Goal: Book appointment/travel/reservation

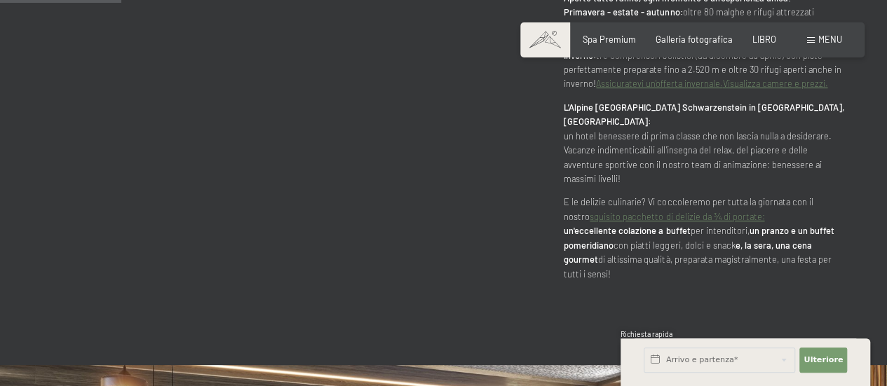
scroll to position [913, 0]
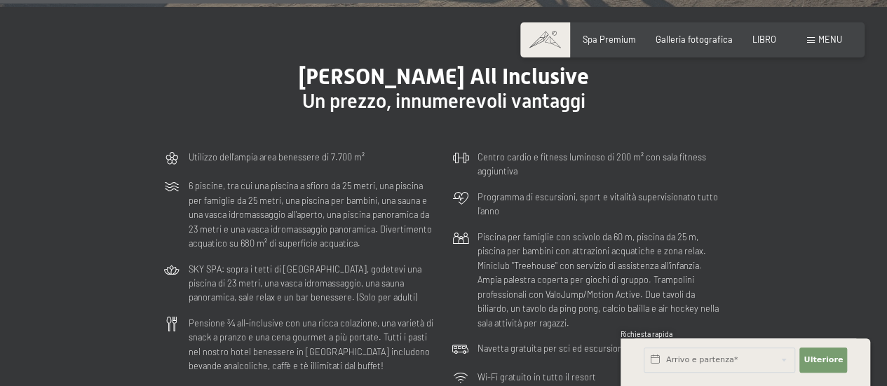
scroll to position [3152, 0]
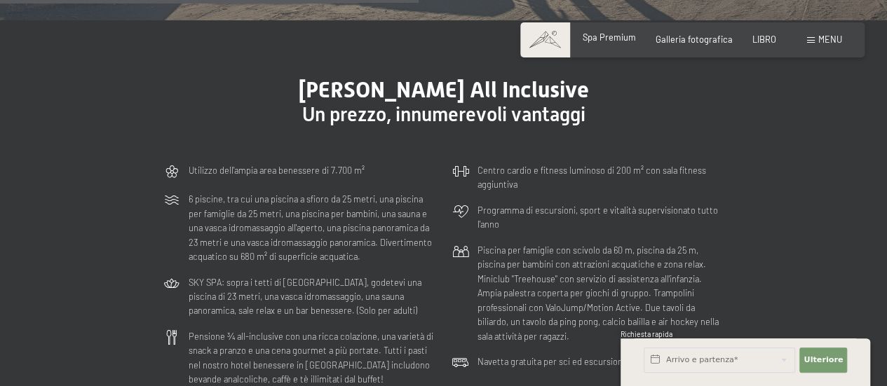
click at [613, 43] on font "Spa Premium" at bounding box center [609, 37] width 53 height 11
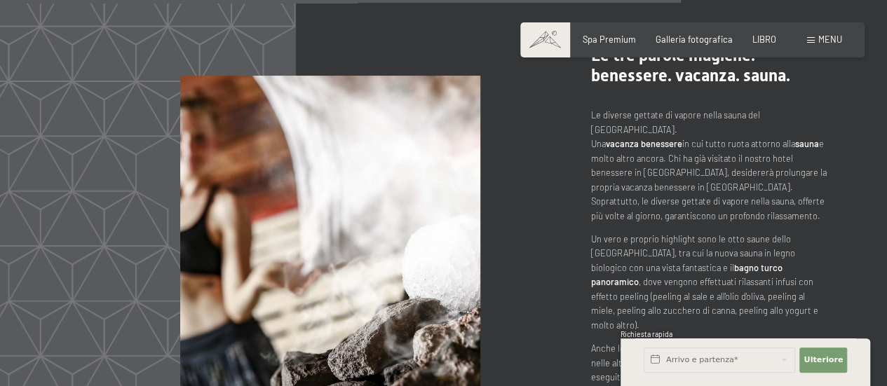
scroll to position [5345, 0]
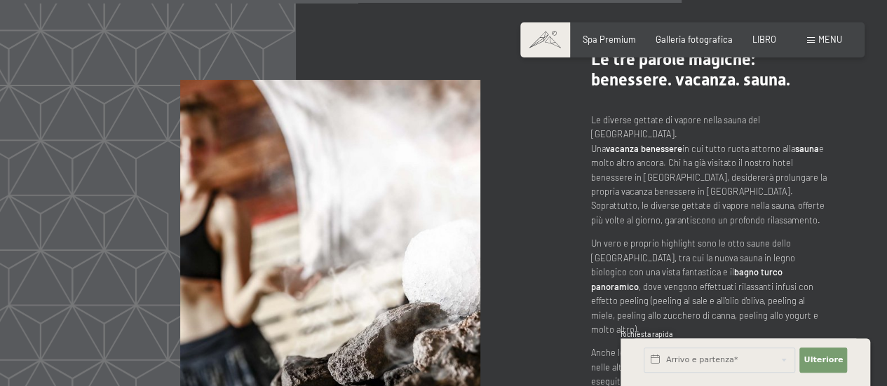
click at [830, 46] on div "Libro Richieste Spa Premium Galleria fotografica LIBRO menu DI ESSO IT Buono Ga…" at bounding box center [692, 40] width 299 height 13
click at [820, 46] on div "Libro Richieste Spa Premium Galleria fotografica LIBRO menu DI ESSO IT Buono Ga…" at bounding box center [692, 40] width 299 height 13
click at [825, 41] on font "menu" at bounding box center [830, 39] width 24 height 11
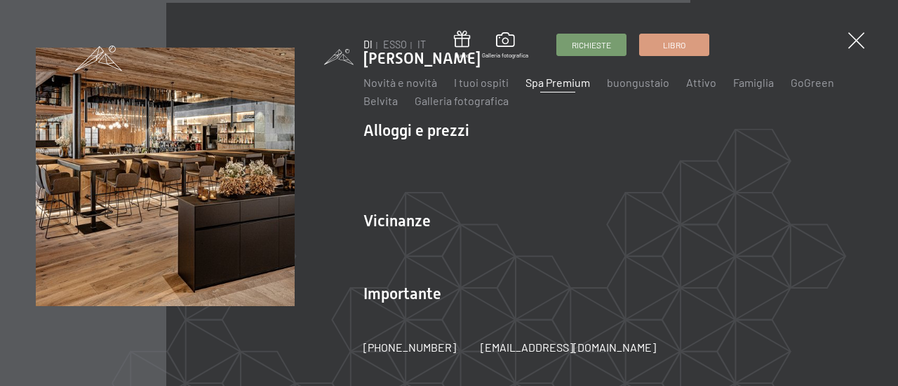
scroll to position [5365, 0]
click at [438, 304] on li "Importante Posizione e arrivo Paga online Webcam e meteo Scarica" at bounding box center [612, 310] width 499 height 55
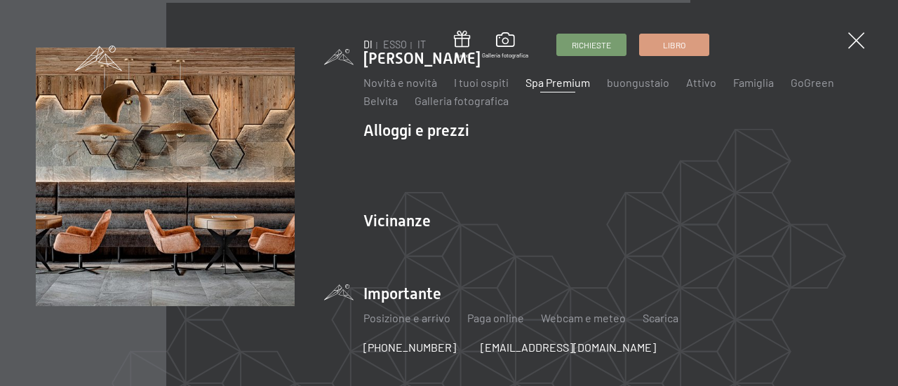
scroll to position [5363, 0]
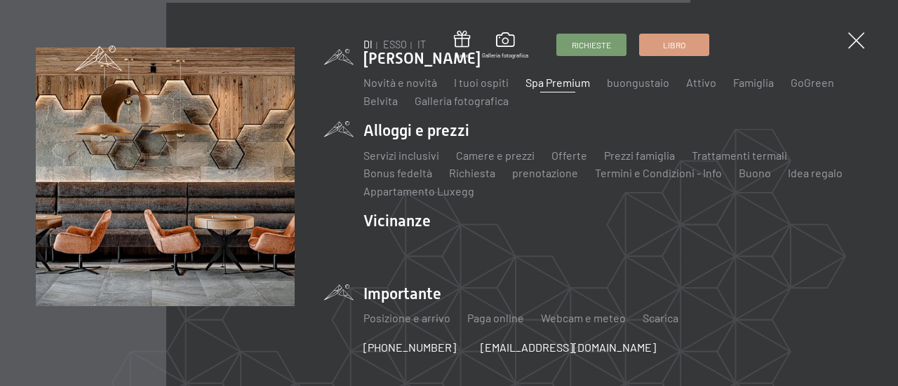
click at [426, 139] on li "Alloggi e prezzi Servizi inclusivi Camere e prezzi lista Offerte lista Prezzi f…" at bounding box center [612, 159] width 499 height 79
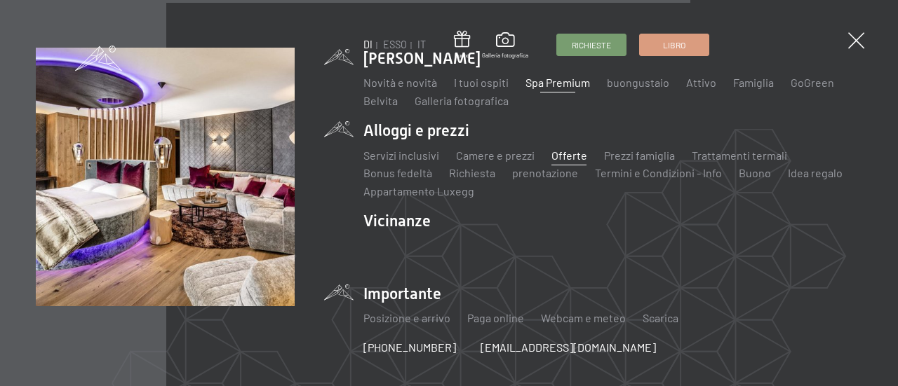
click at [565, 158] on font "Offerte" at bounding box center [569, 155] width 36 height 13
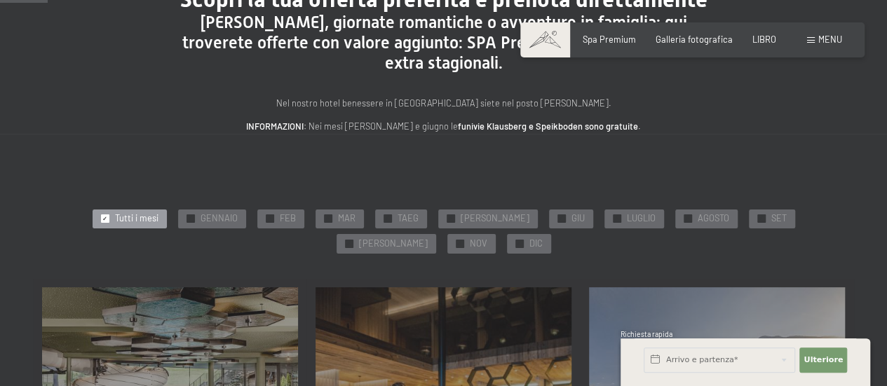
scroll to position [128, 0]
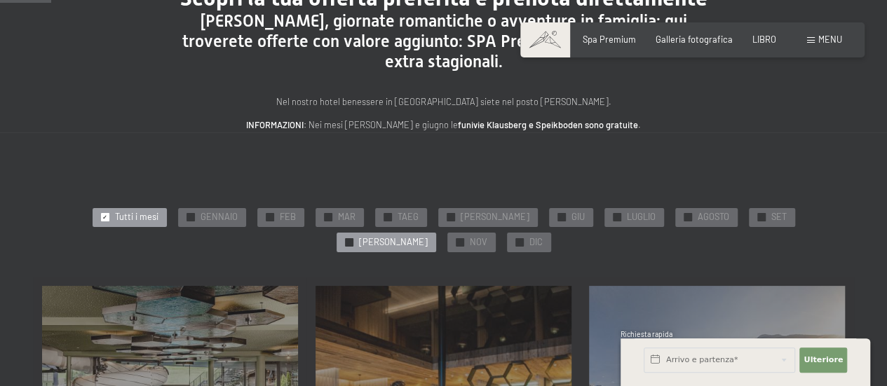
click at [351, 238] on font "✓" at bounding box center [348, 241] width 5 height 7
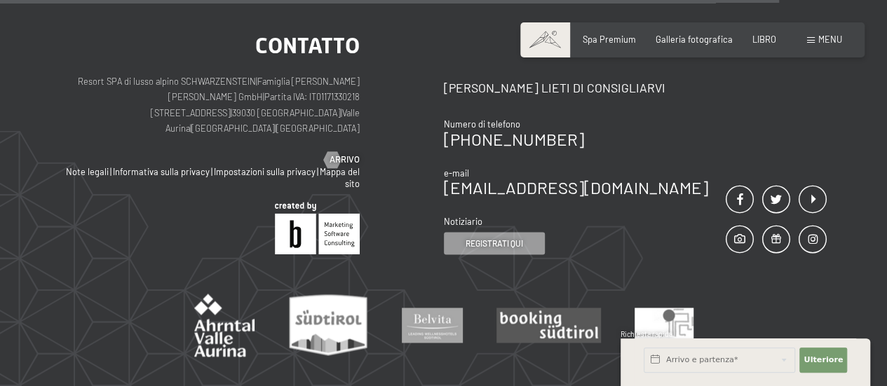
scroll to position [1037, 0]
click at [766, 39] on font "LIBRO" at bounding box center [764, 37] width 24 height 11
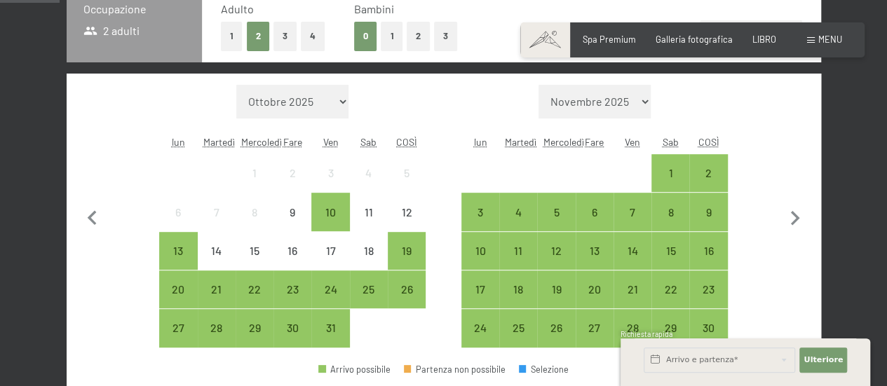
scroll to position [338, 0]
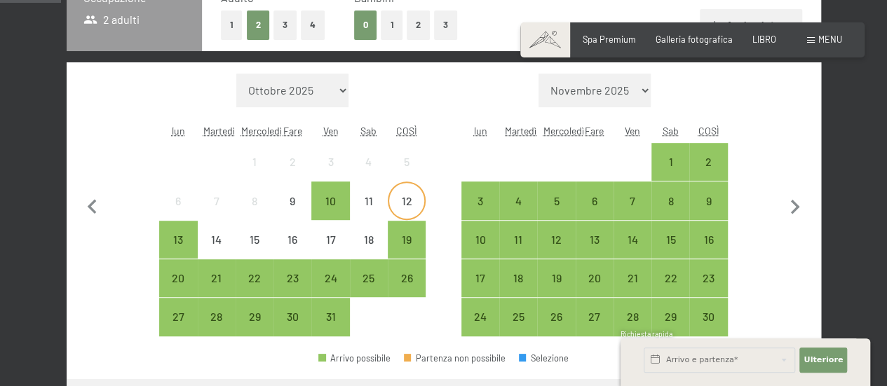
click at [407, 205] on font "12" at bounding box center [407, 200] width 11 height 13
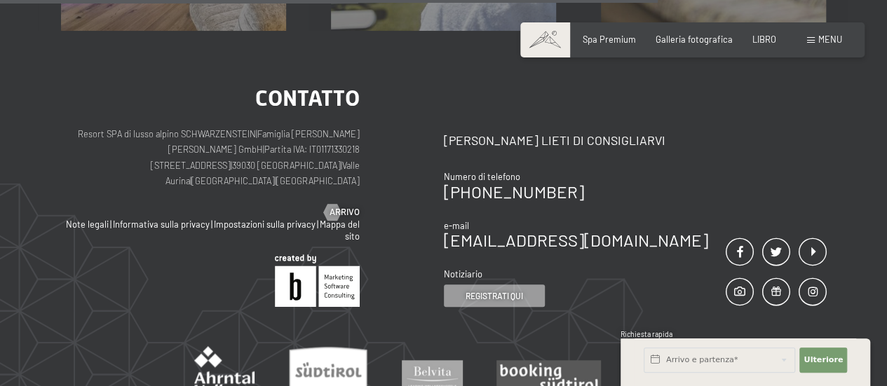
scroll to position [534, 0]
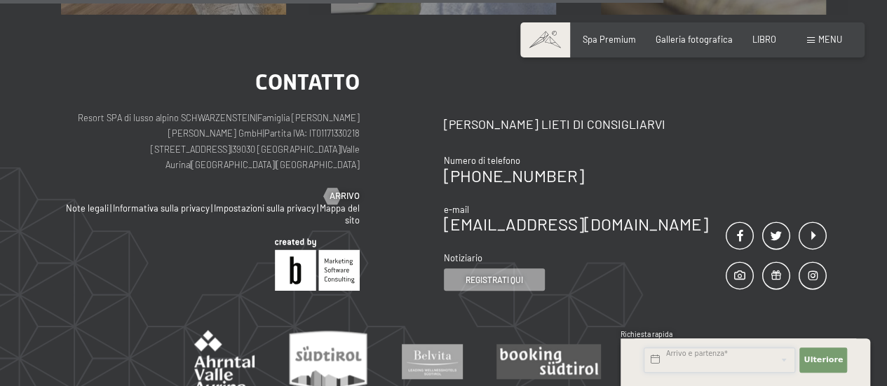
click at [725, 363] on input "text" at bounding box center [719, 360] width 151 height 25
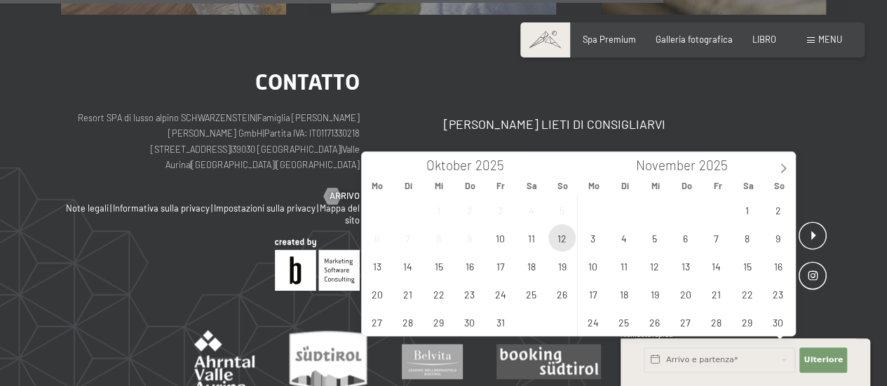
click at [564, 239] on span "12" at bounding box center [561, 237] width 27 height 27
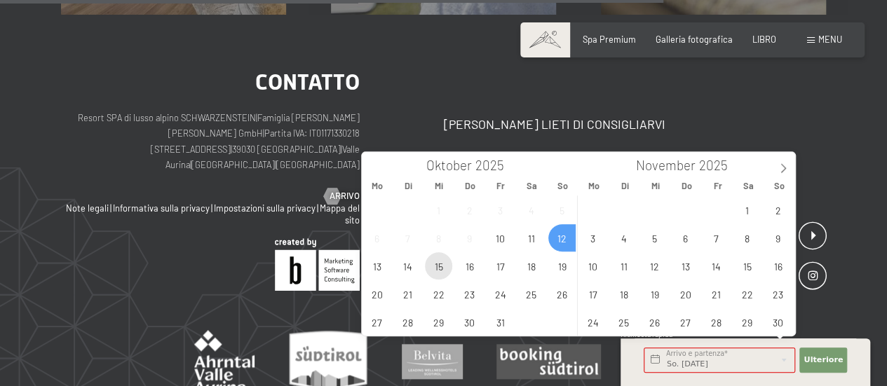
click at [438, 266] on span "15" at bounding box center [438, 265] width 27 height 27
type input "So. 12.10.2025 - Mi. 15.10.2025"
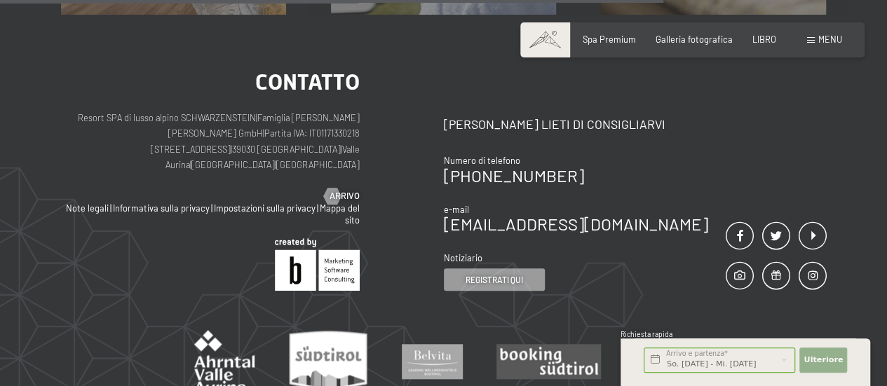
click at [819, 361] on font "Ulteriore" at bounding box center [823, 360] width 39 height 9
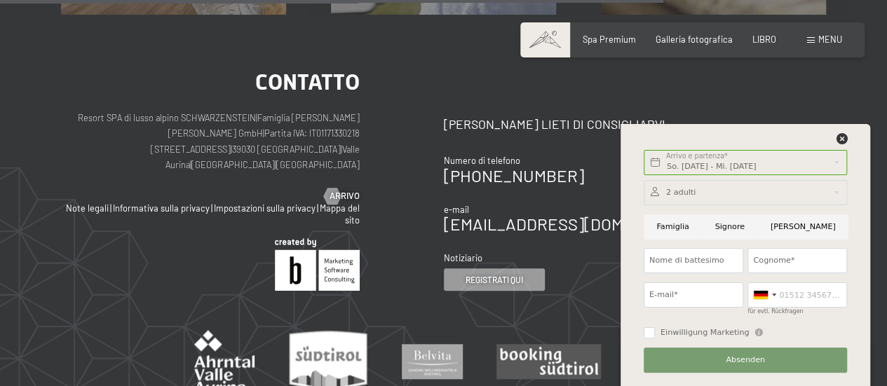
scroll to position [0, 0]
click at [845, 139] on icon at bounding box center [841, 138] width 11 height 11
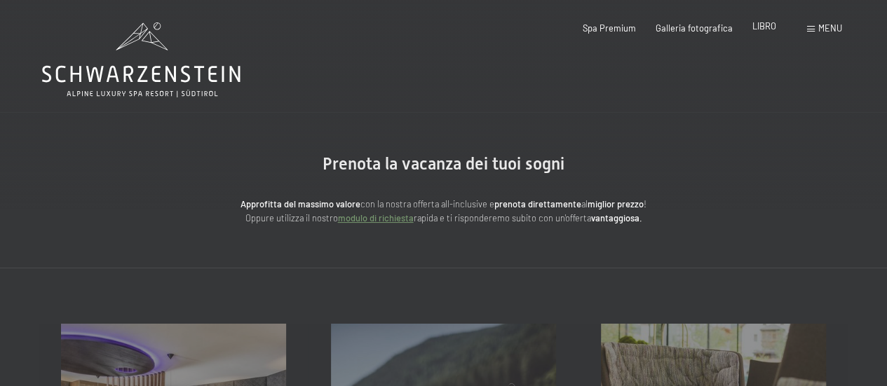
click at [766, 32] on font "LIBRO" at bounding box center [764, 25] width 24 height 11
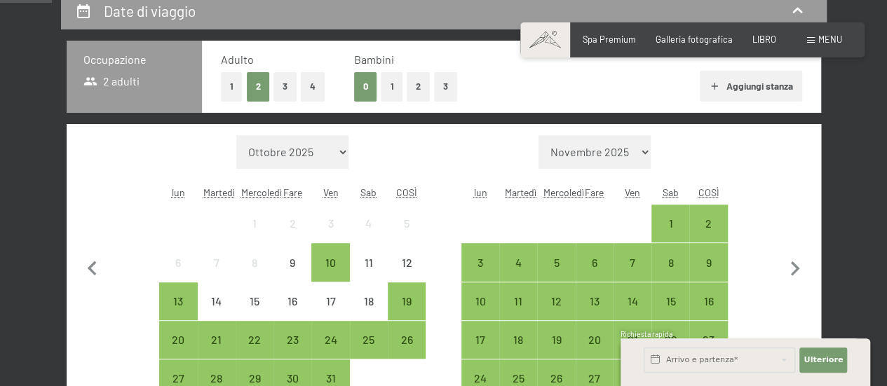
scroll to position [290, 0]
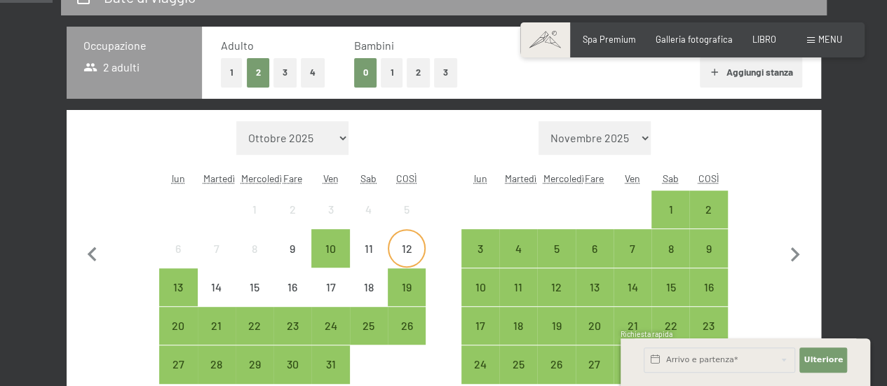
click at [407, 248] on font "12" at bounding box center [407, 248] width 11 height 13
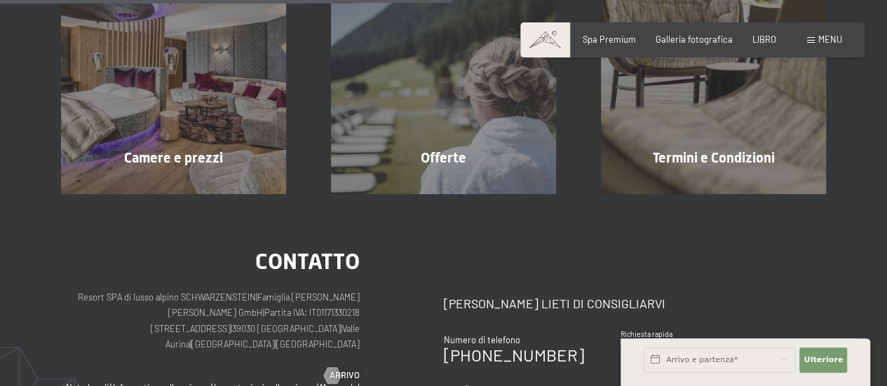
scroll to position [354, 0]
click at [760, 43] on font "LIBRO" at bounding box center [764, 37] width 24 height 11
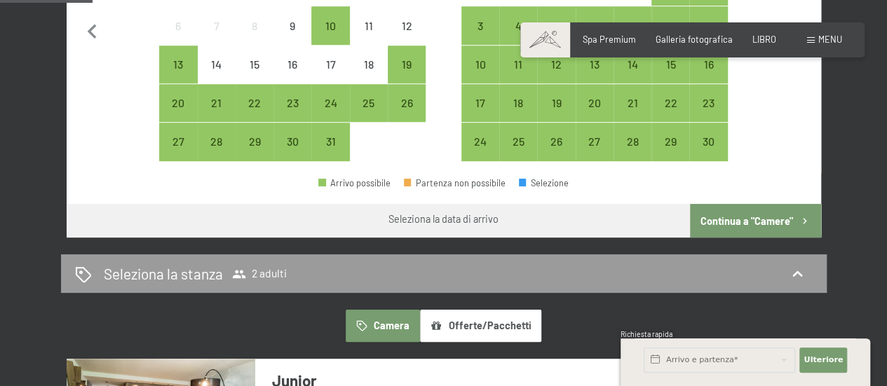
scroll to position [508, 0]
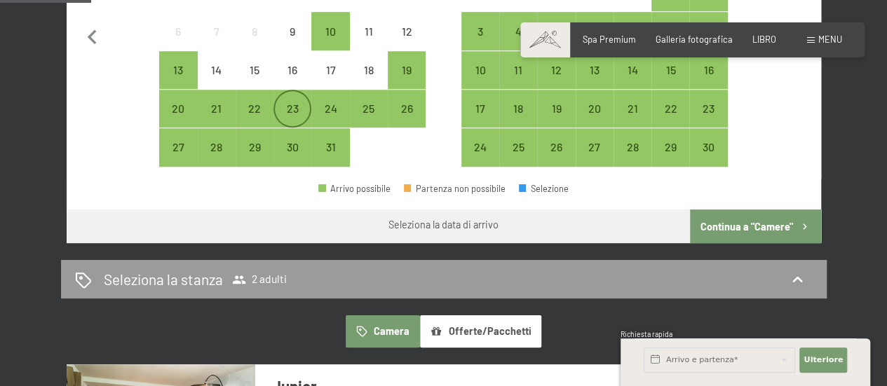
click at [291, 104] on font "23" at bounding box center [293, 108] width 12 height 13
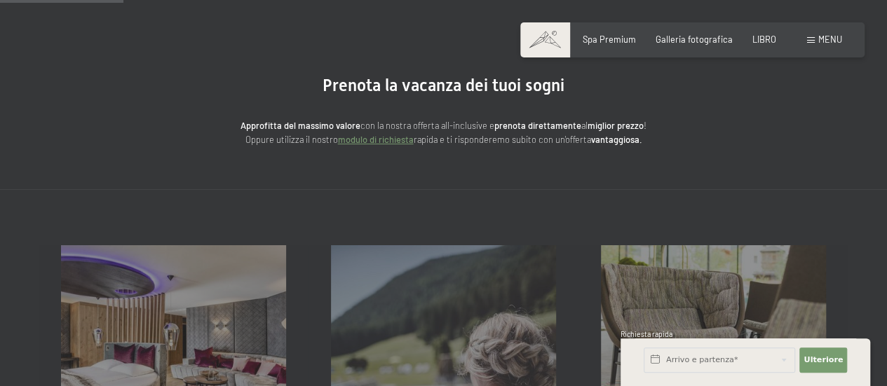
scroll to position [104, 0]
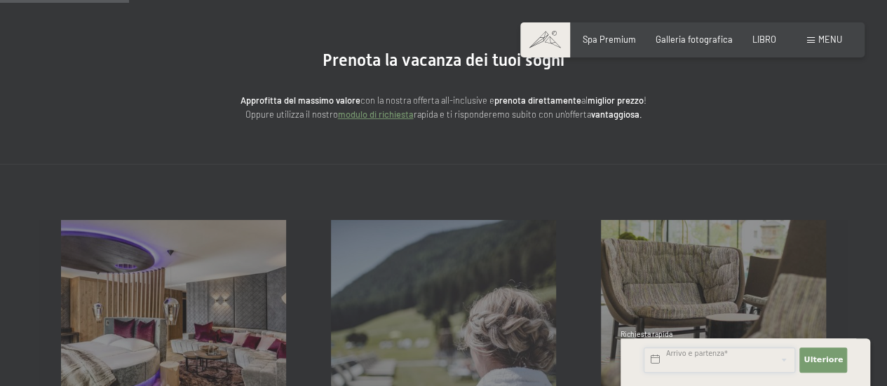
click at [731, 361] on input "text" at bounding box center [719, 360] width 151 height 25
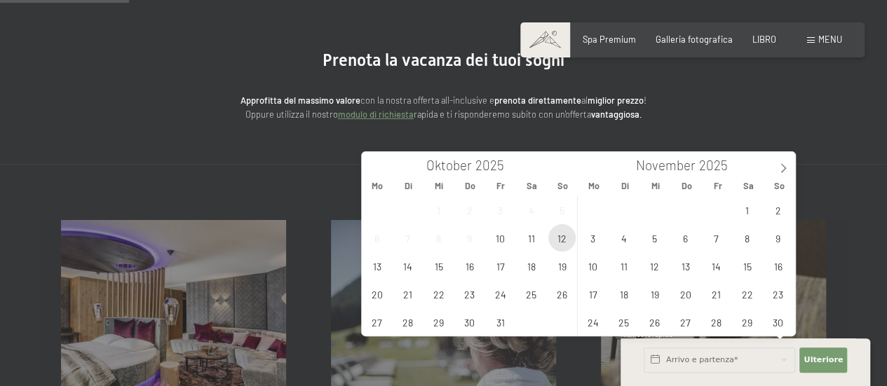
click at [564, 237] on span "12" at bounding box center [561, 237] width 27 height 27
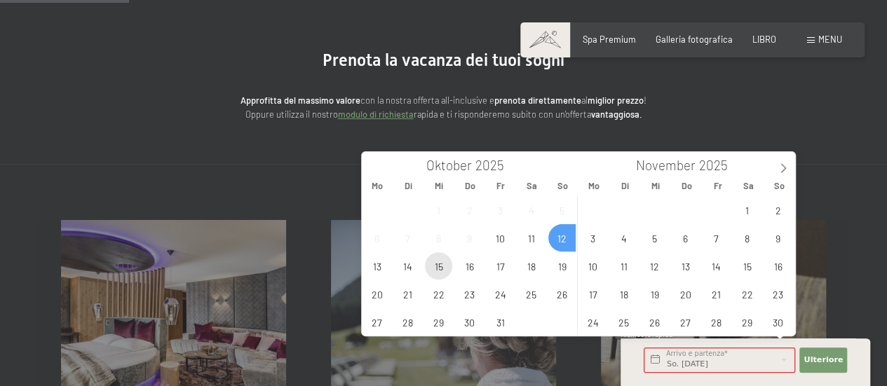
click at [442, 264] on span "15" at bounding box center [438, 265] width 27 height 27
type input "So. 12.10.2025 - Mi. 15.10.2025"
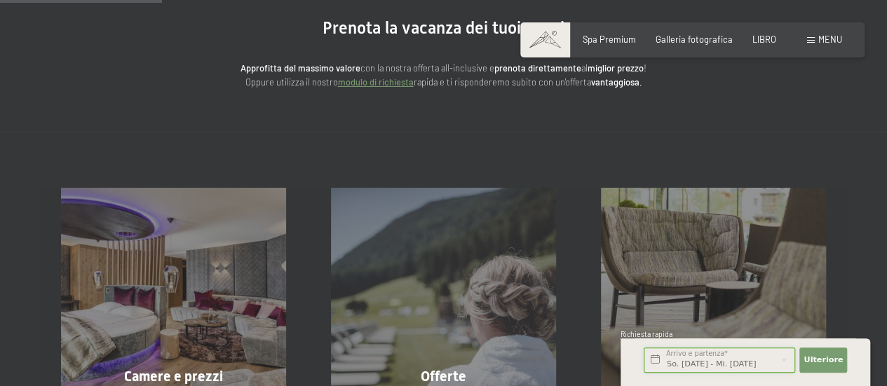
scroll to position [136, 0]
click at [826, 360] on font "Ulteriore" at bounding box center [823, 360] width 39 height 9
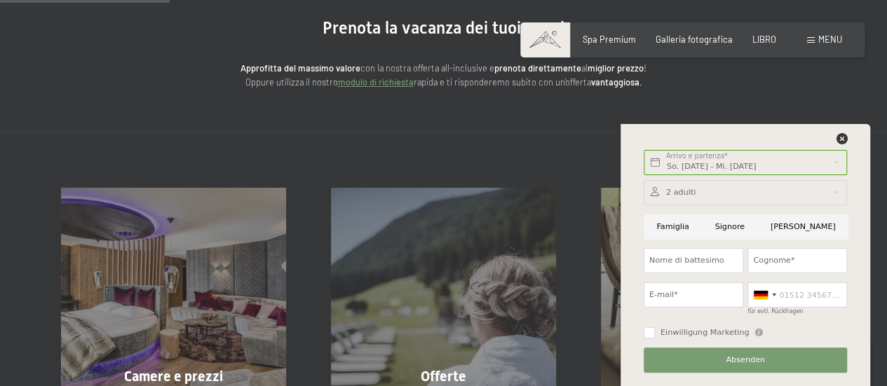
scroll to position [0, 0]
click at [672, 237] on input "Famiglia" at bounding box center [673, 227] width 58 height 25
radio input "true"
click at [700, 264] on input "Nome di battesimo" at bounding box center [694, 260] width 100 height 25
type input "Giampiero"
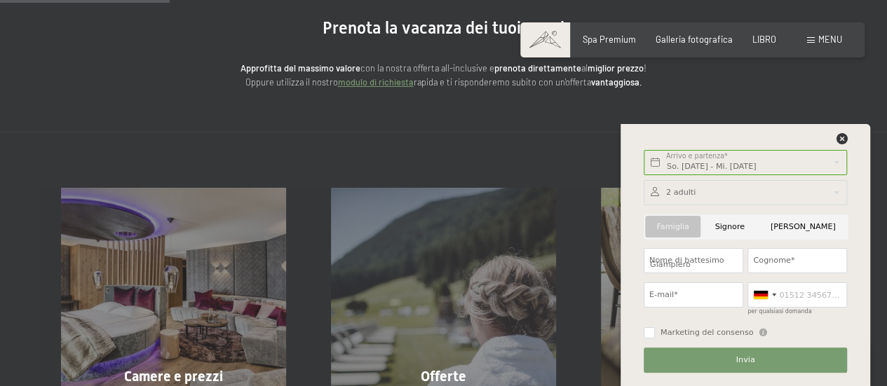
type input "Nobile"
type input "ireneguglia@gmail.com"
type input "3479685255"
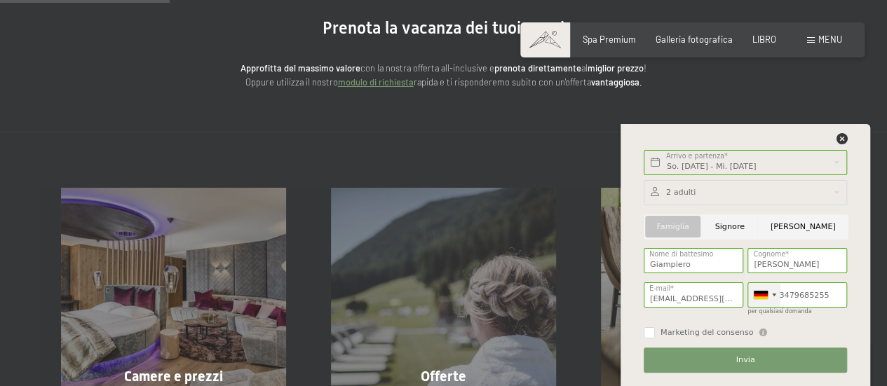
click at [764, 297] on div at bounding box center [761, 295] width 14 height 8
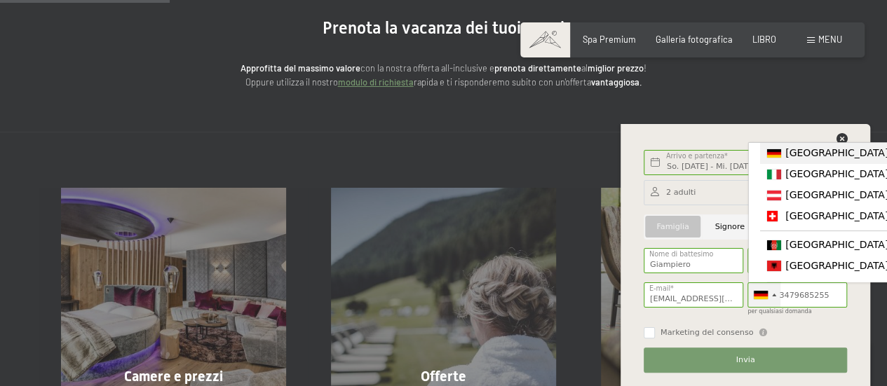
click at [886, 180] on font "+39" at bounding box center [903, 173] width 21 height 11
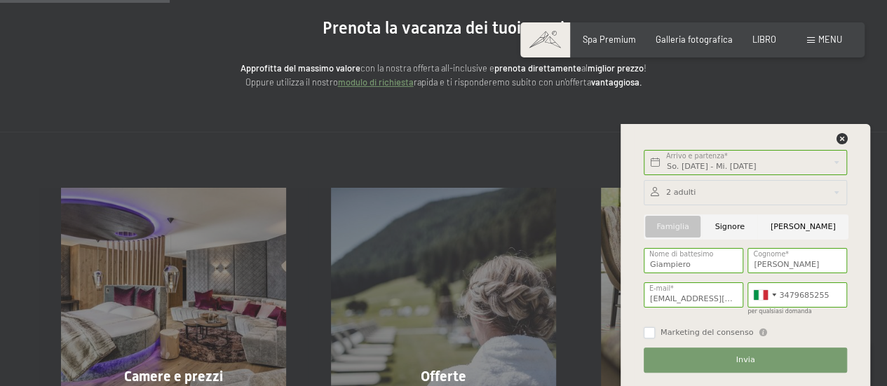
click at [649, 333] on input "Marketing del consenso" at bounding box center [649, 332] width 11 height 11
checkbox input "true"
click at [731, 370] on button "Invia" at bounding box center [745, 360] width 203 height 25
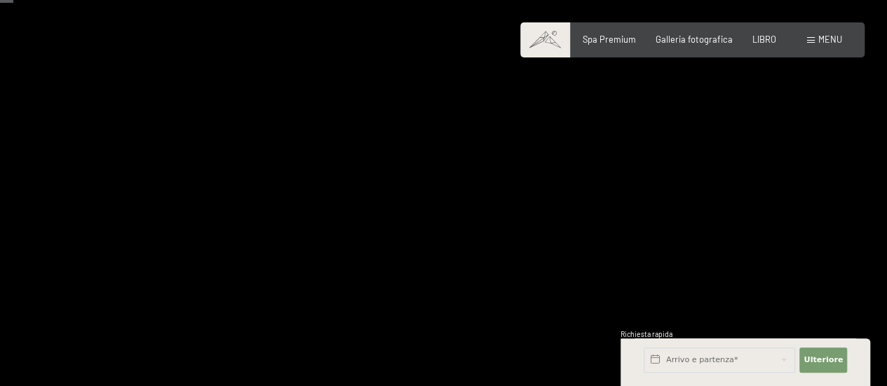
scroll to position [17, 0]
